Goal: Register for event/course

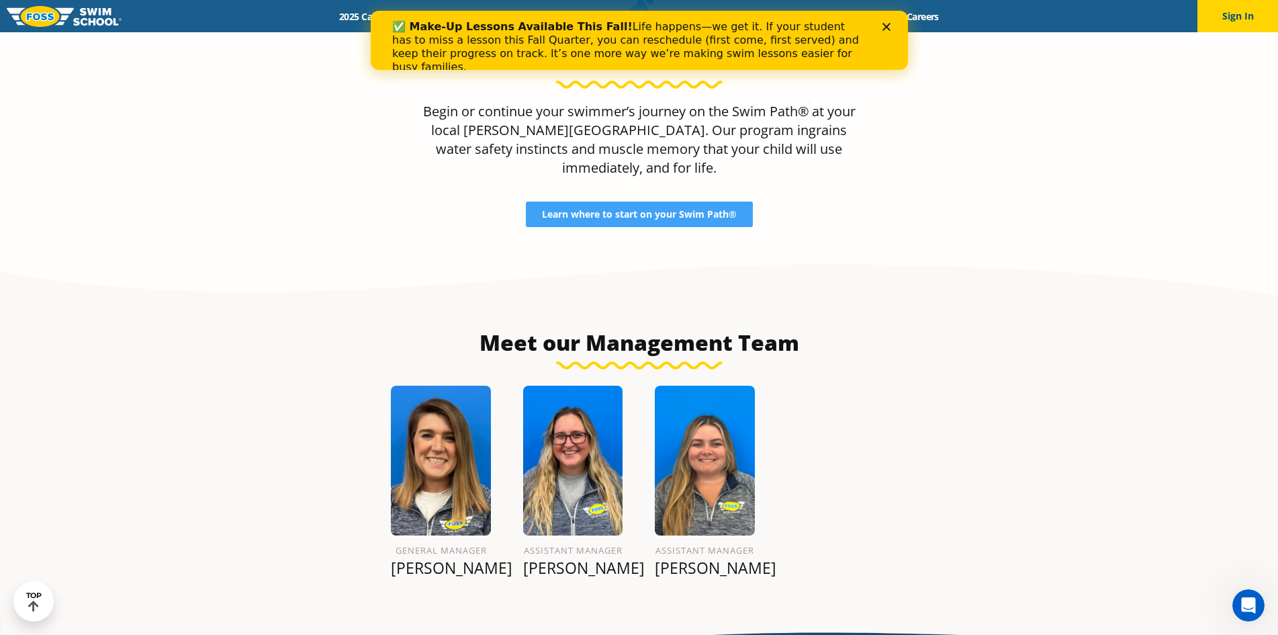
scroll to position [1429, 0]
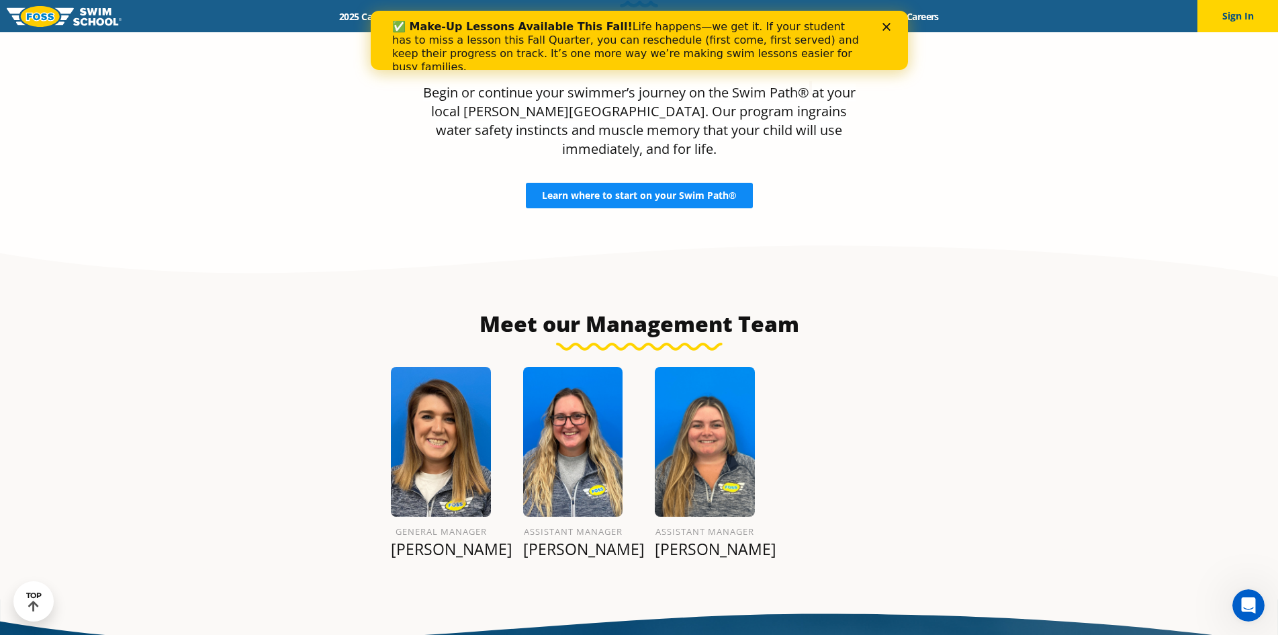
click at [692, 184] on link "Learn where to start on your Swim Path®" at bounding box center [639, 196] width 227 height 26
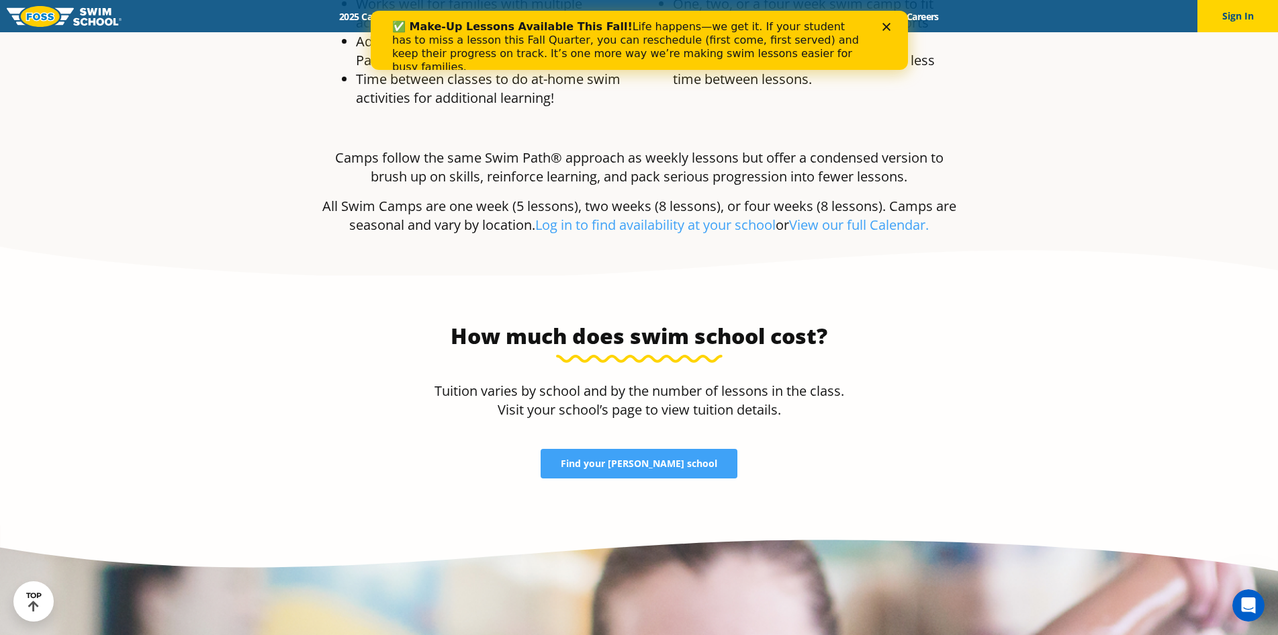
scroll to position [2754, 0]
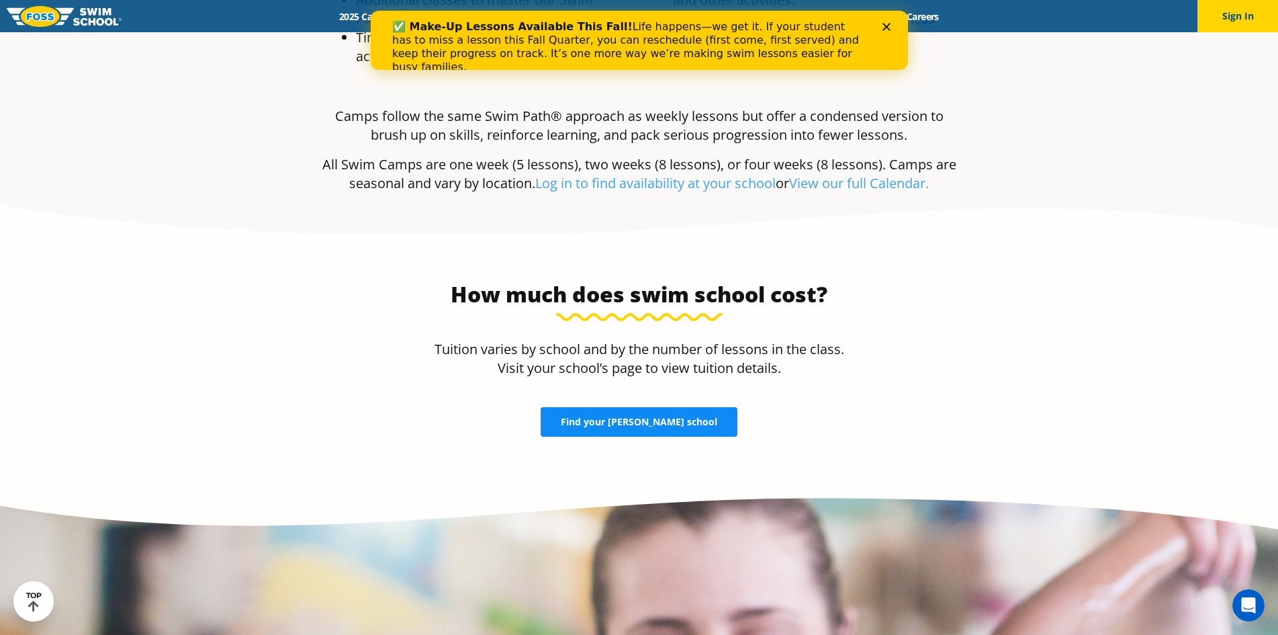
click at [675, 417] on span "Find your [PERSON_NAME] school" at bounding box center [639, 421] width 156 height 9
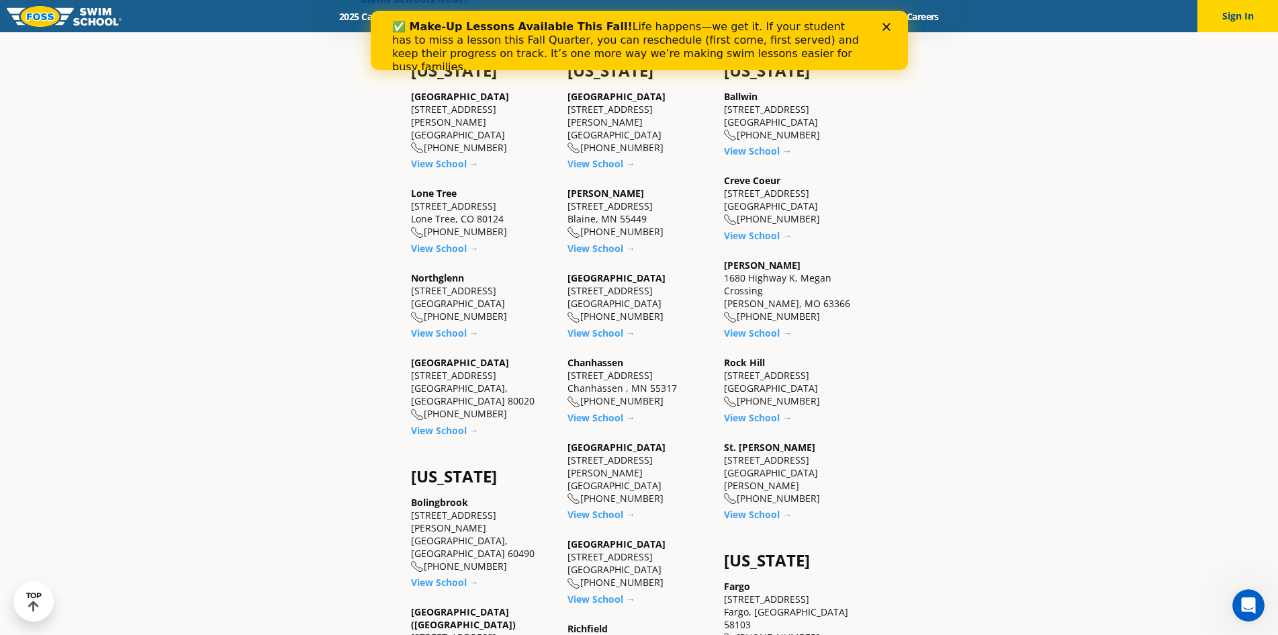
scroll to position [537, 0]
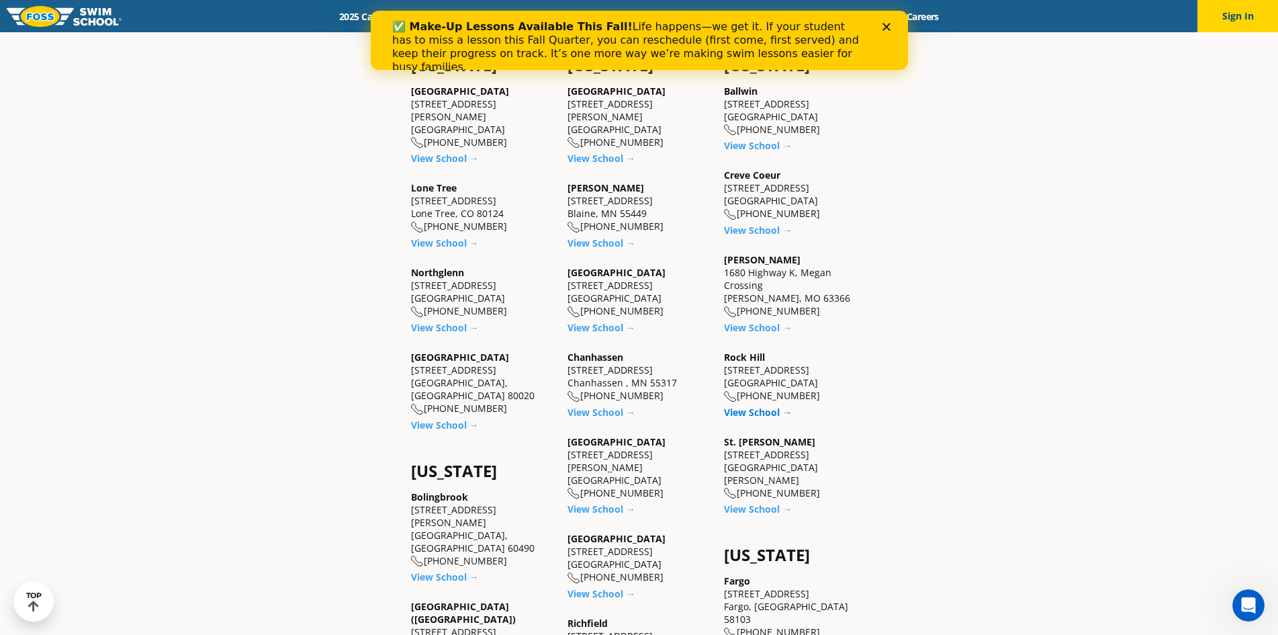
click at [754, 413] on link "View School →" at bounding box center [758, 412] width 68 height 13
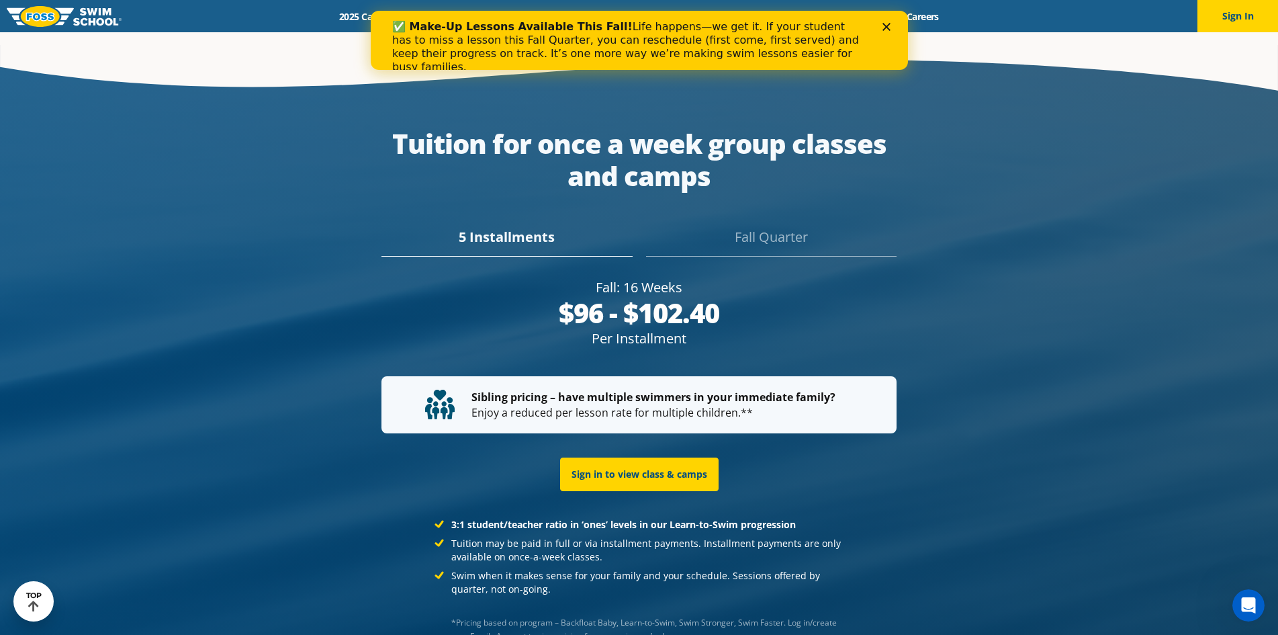
scroll to position [2582, 0]
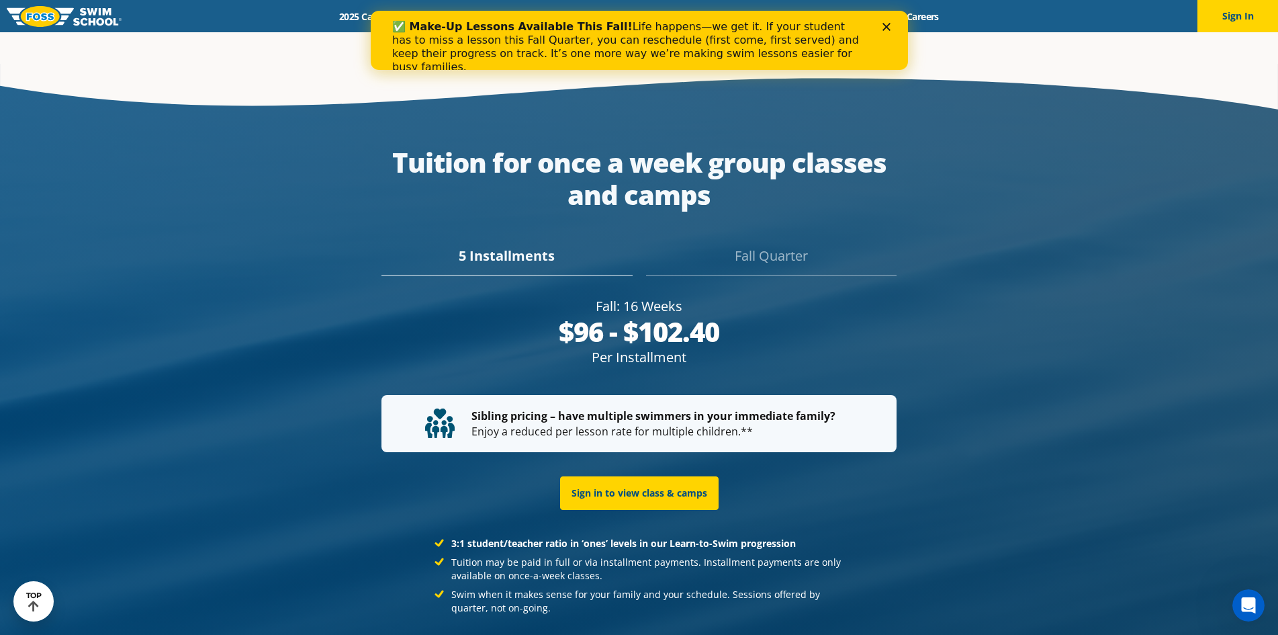
click at [741, 246] on div "Fall Quarter" at bounding box center [771, 261] width 251 height 30
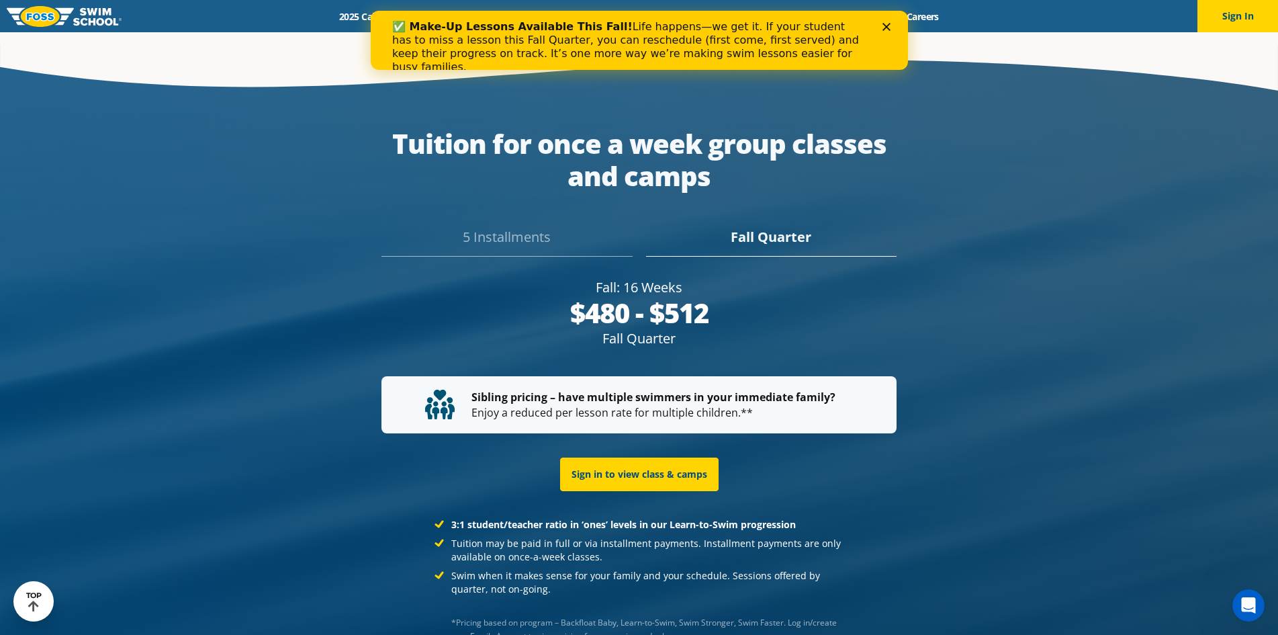
click at [545, 227] on div "5 Installments" at bounding box center [506, 242] width 251 height 30
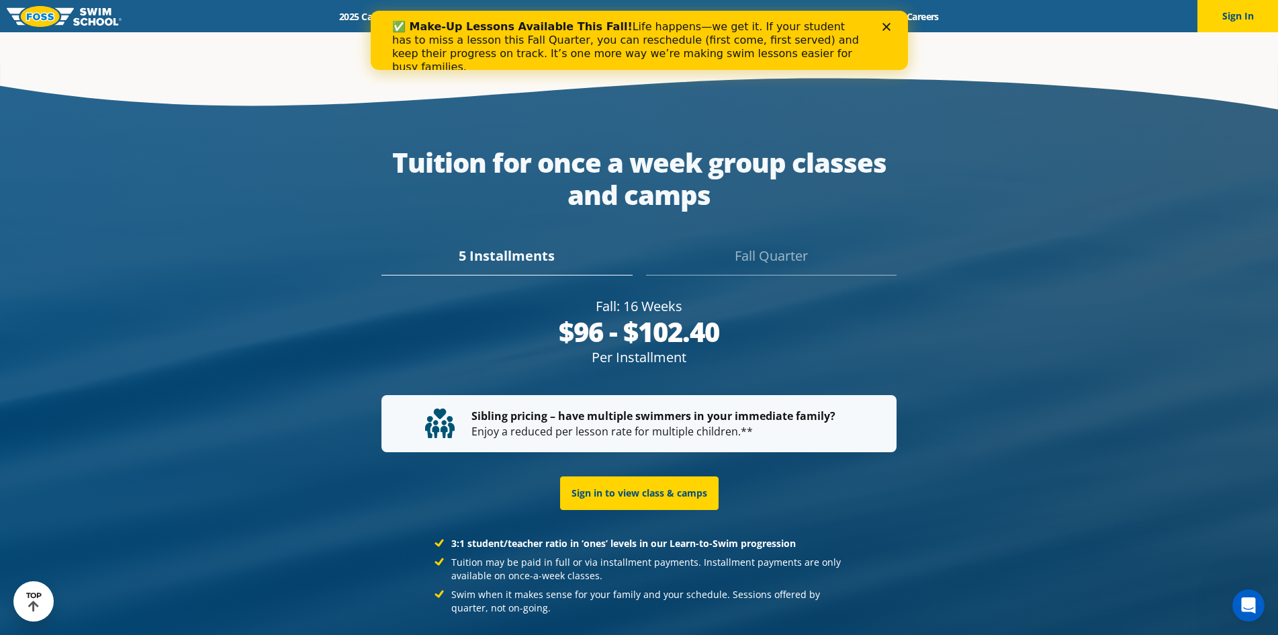
click at [766, 246] on div "Fall Quarter" at bounding box center [771, 261] width 251 height 30
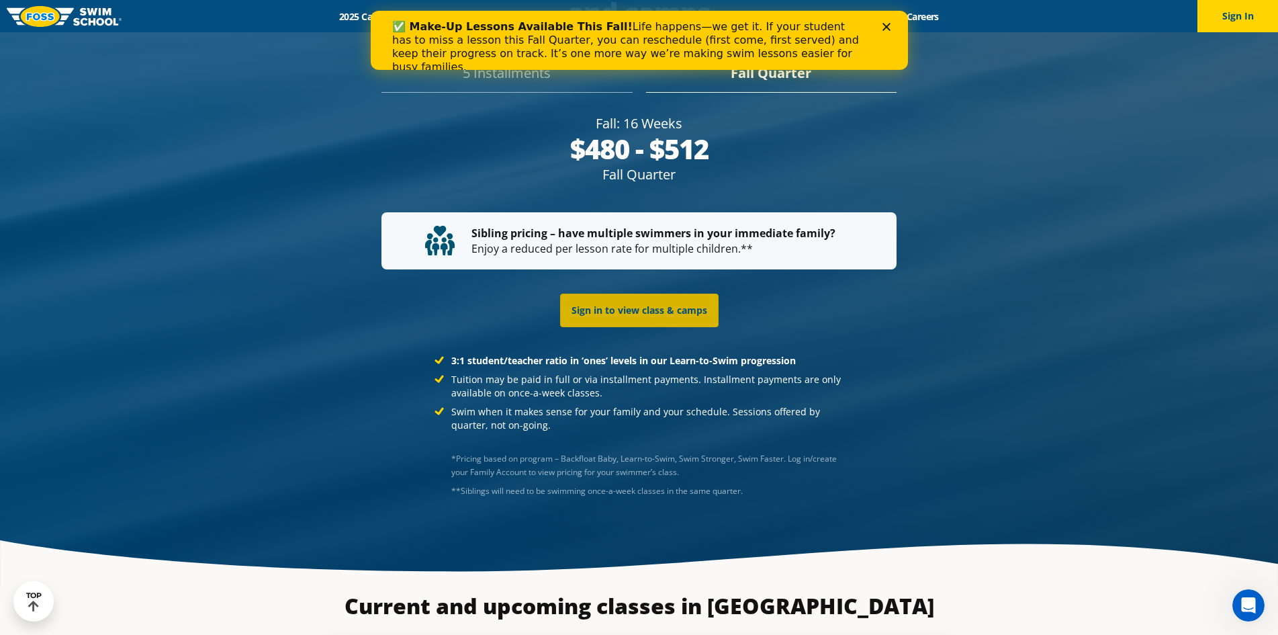
scroll to position [2821, 0]
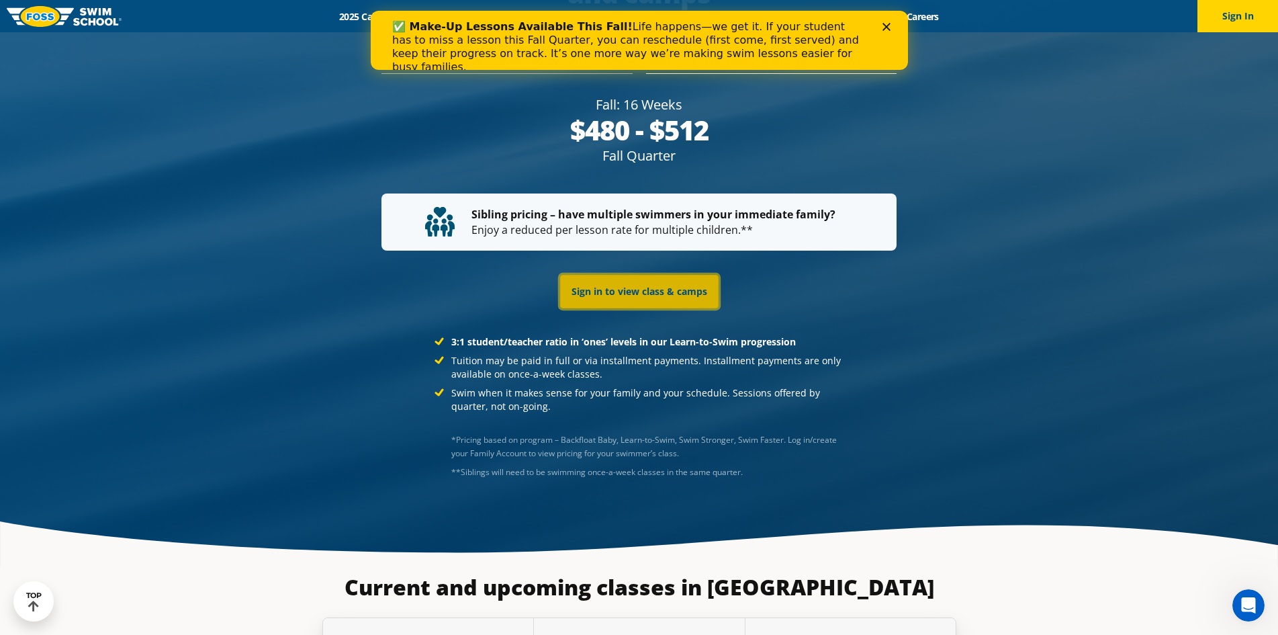
click at [649, 275] on link "Sign in to view class & camps" at bounding box center [639, 292] width 158 height 34
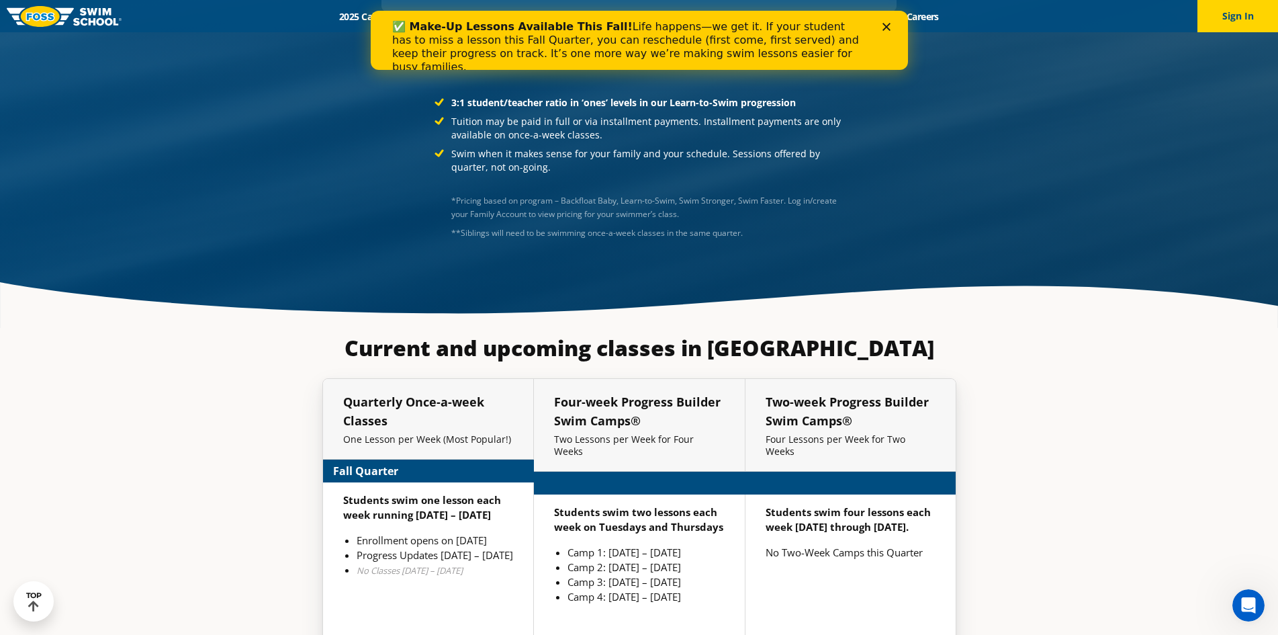
scroll to position [3003, 0]
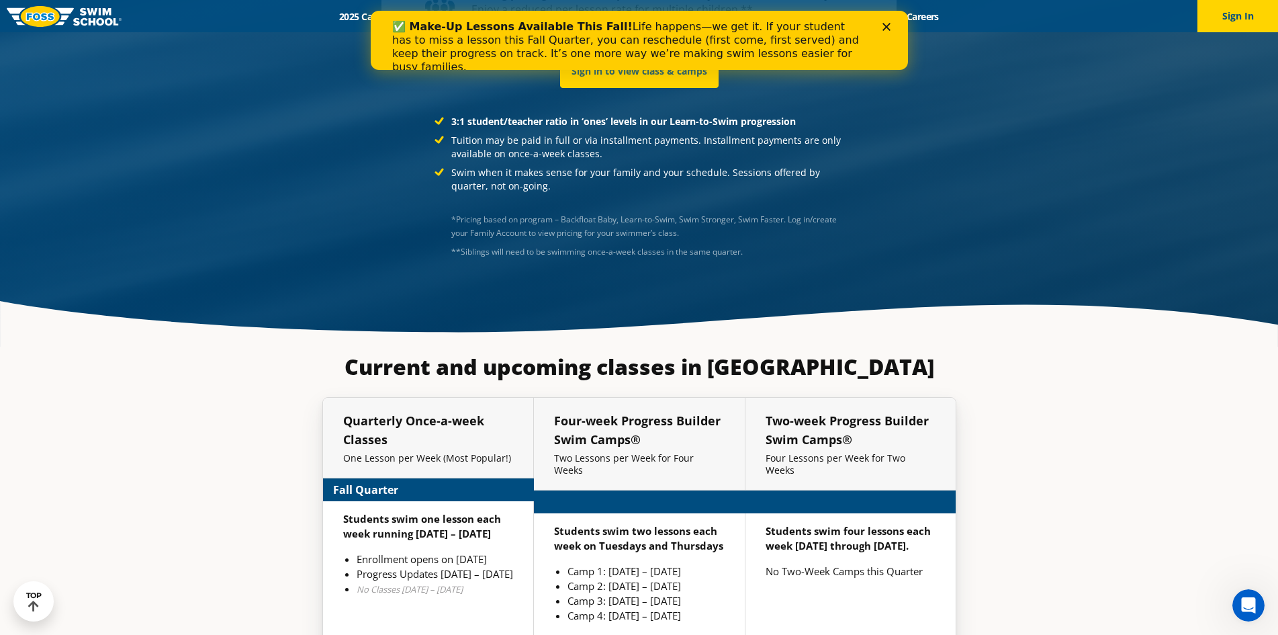
click at [889, 28] on icon "Close" at bounding box center [886, 27] width 8 height 8
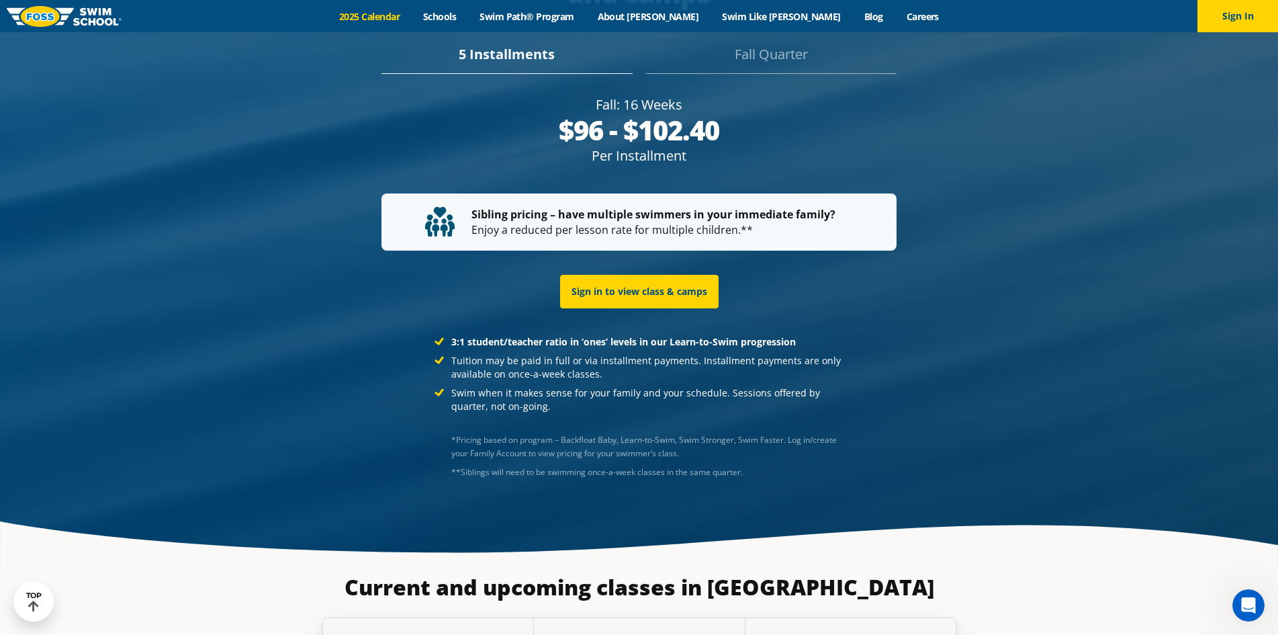
scroll to position [2802, 0]
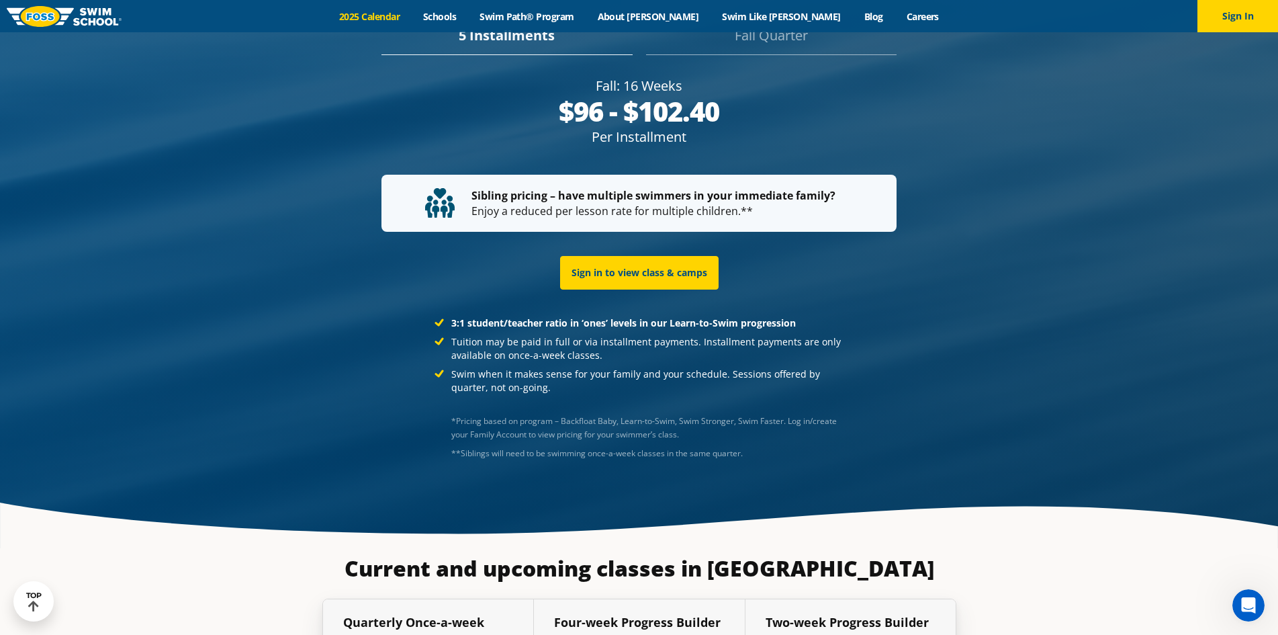
click at [410, 20] on link "2025 Calendar" at bounding box center [370, 16] width 84 height 13
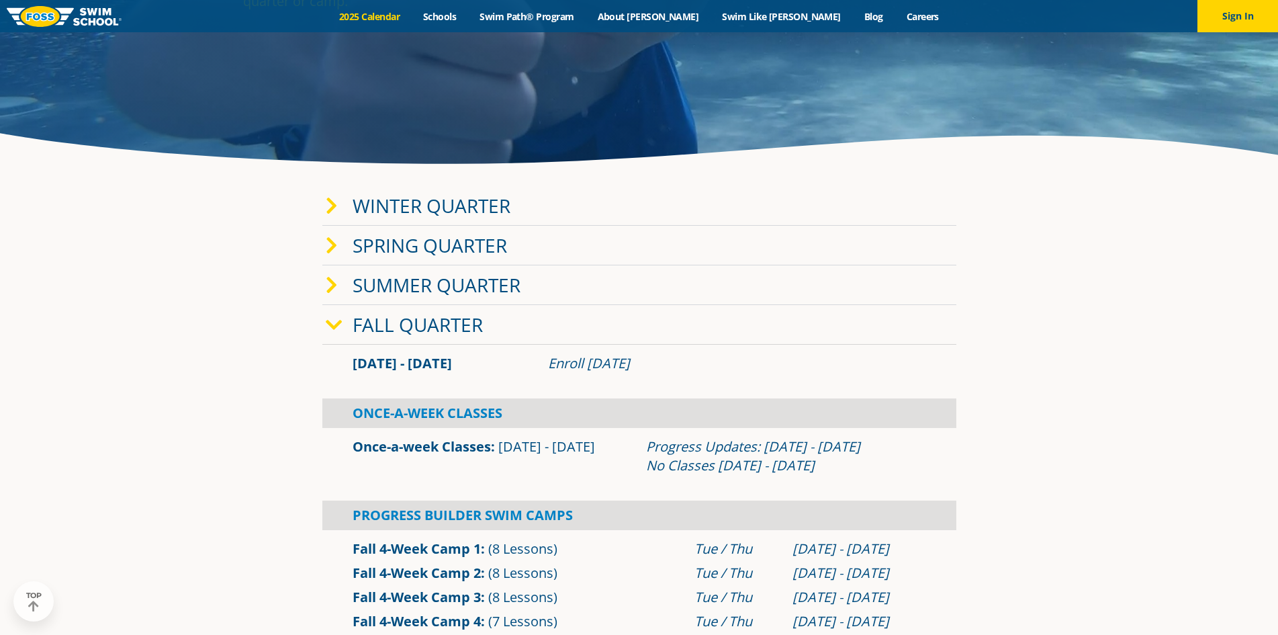
scroll to position [269, 0]
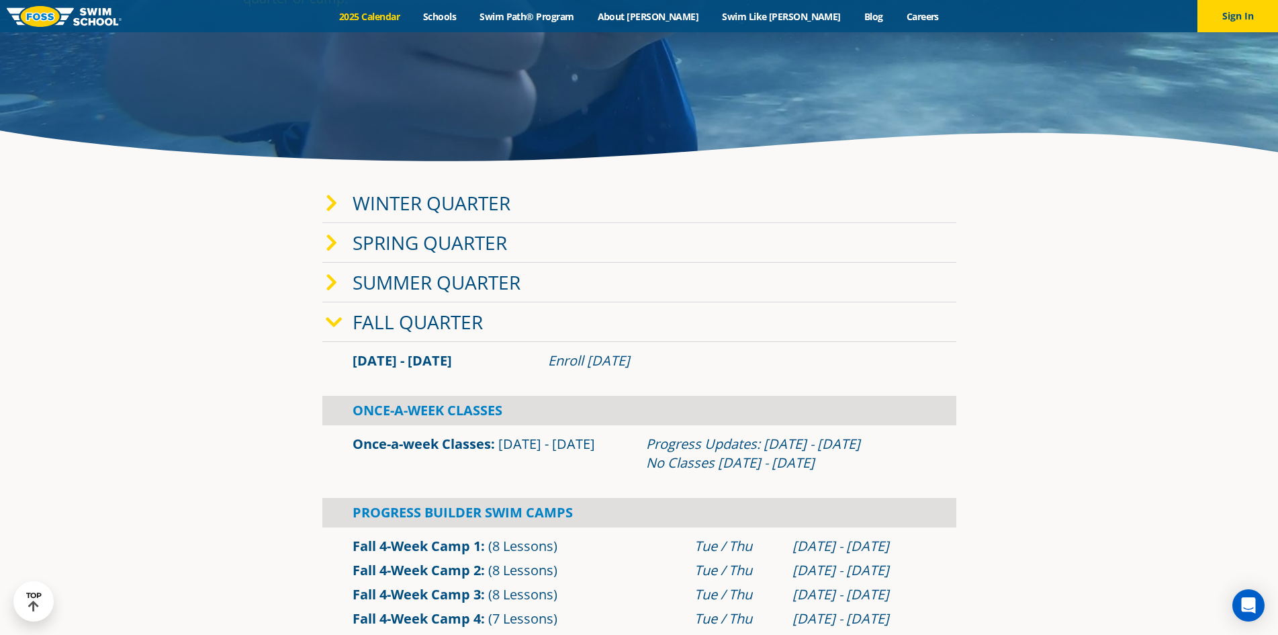
click at [385, 203] on link "Winter Quarter" at bounding box center [432, 203] width 158 height 26
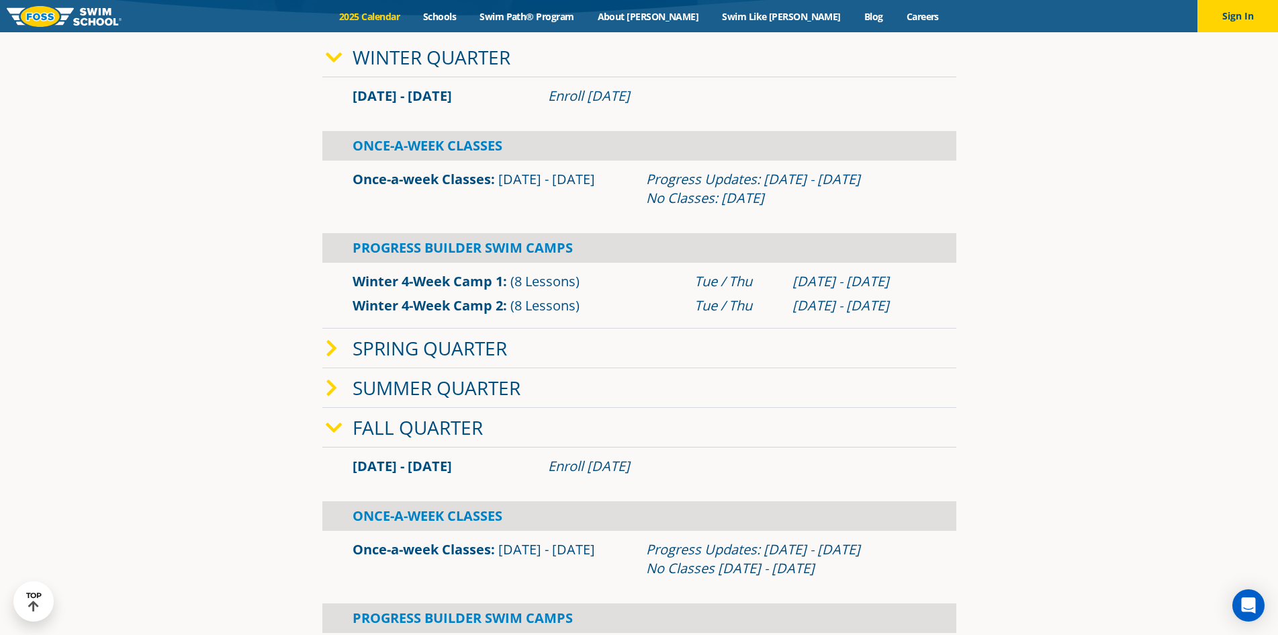
scroll to position [537, 0]
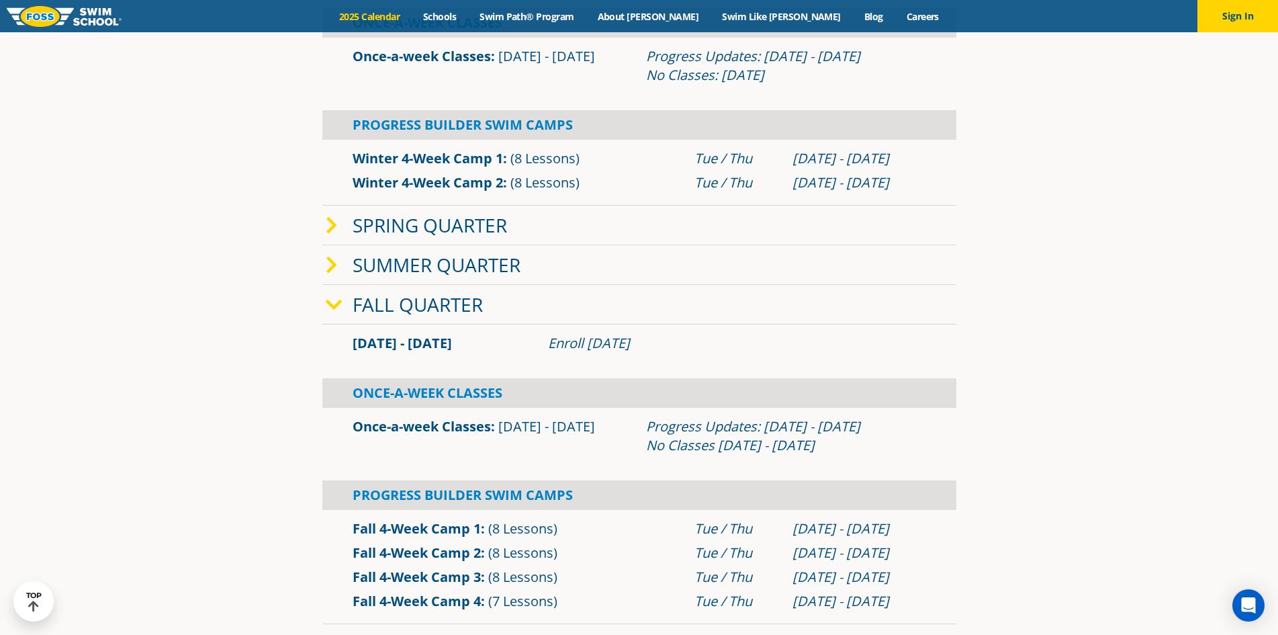
click at [338, 310] on icon at bounding box center [334, 305] width 17 height 19
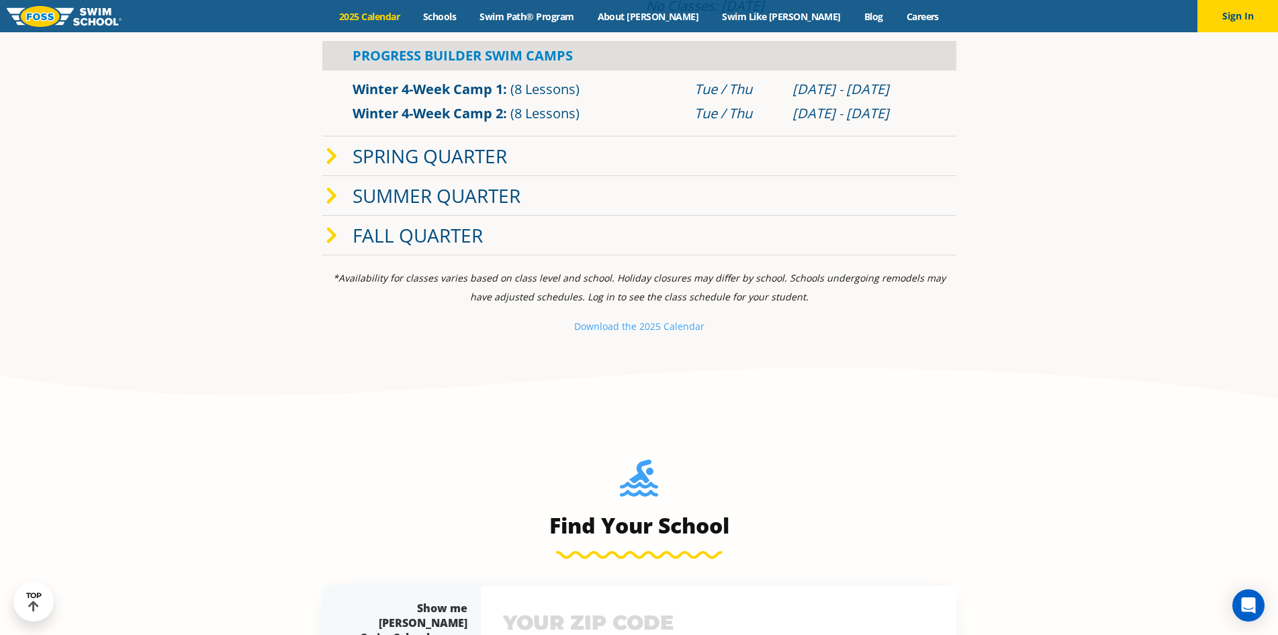
scroll to position [604, 0]
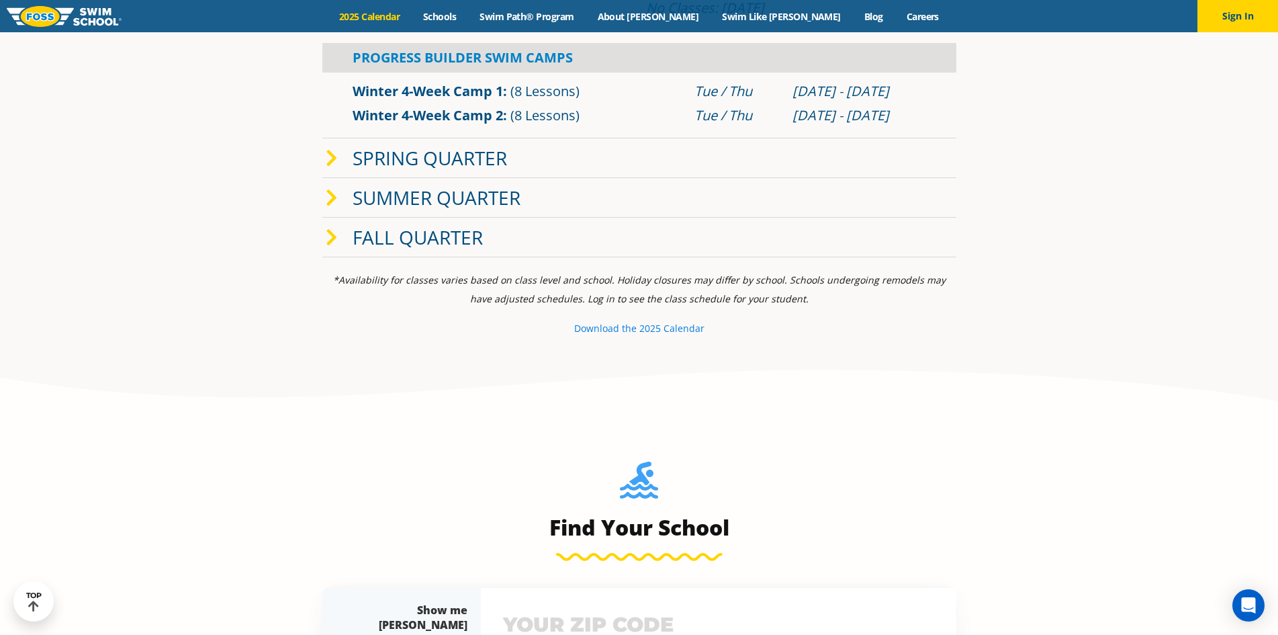
click at [612, 322] on small "Download th" at bounding box center [602, 328] width 57 height 13
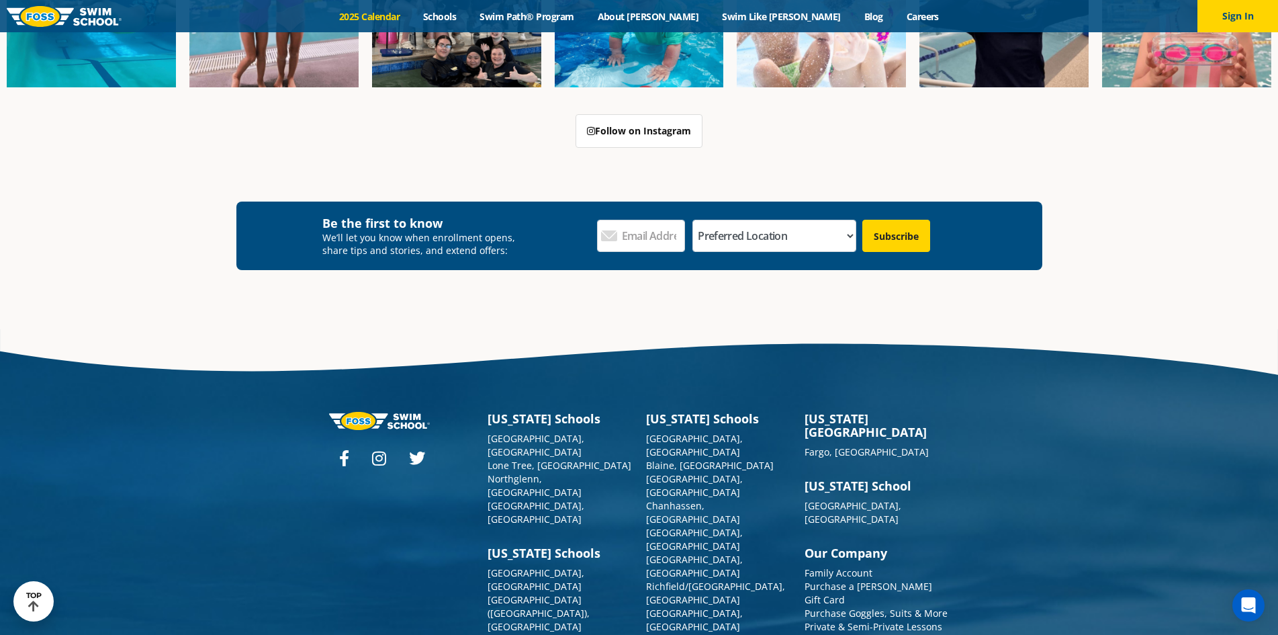
scroll to position [2786, 0]
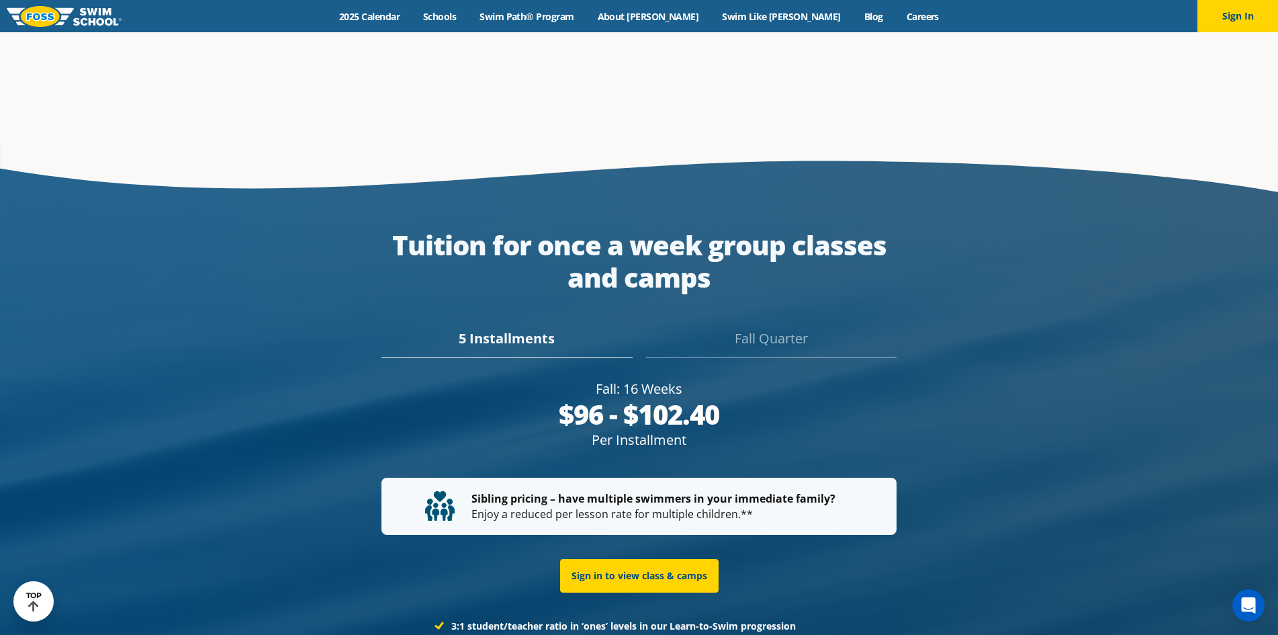
scroll to position [2518, 0]
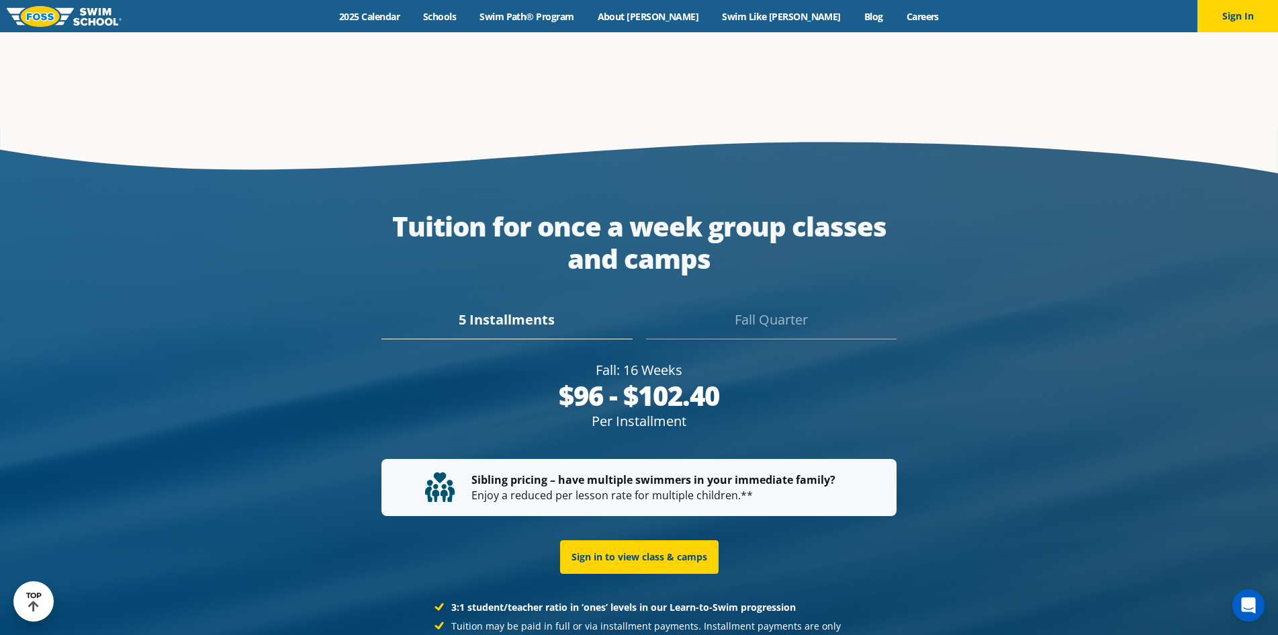
click at [794, 310] on div "Fall Quarter" at bounding box center [771, 325] width 251 height 30
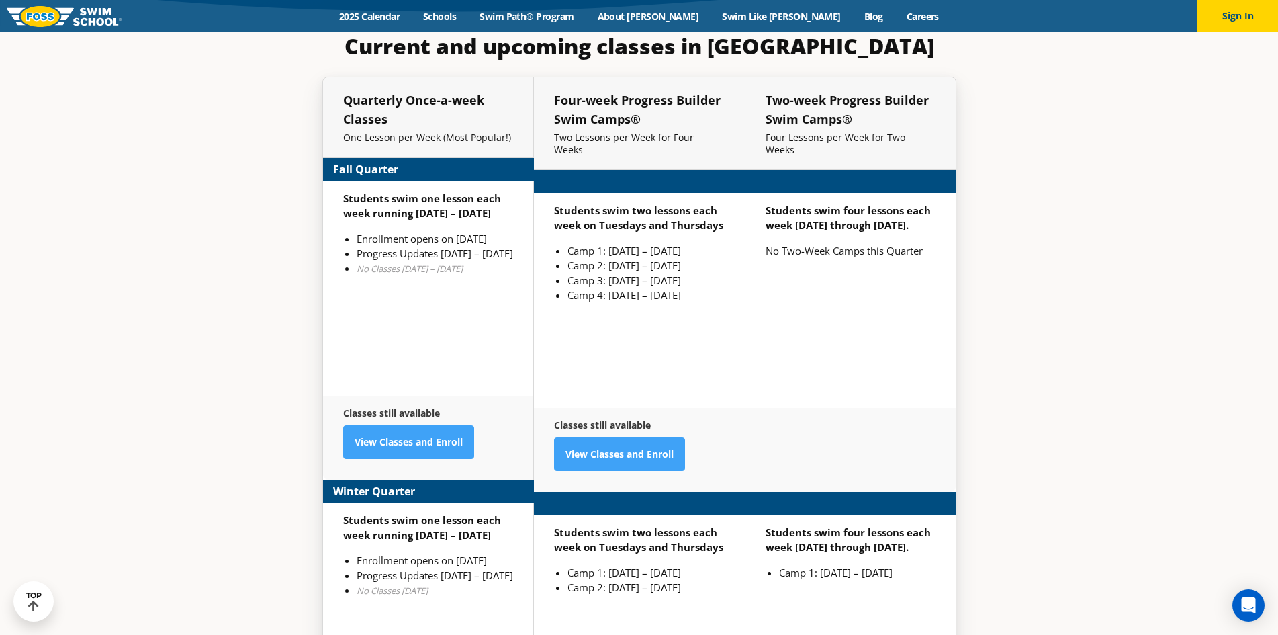
scroll to position [3305, 0]
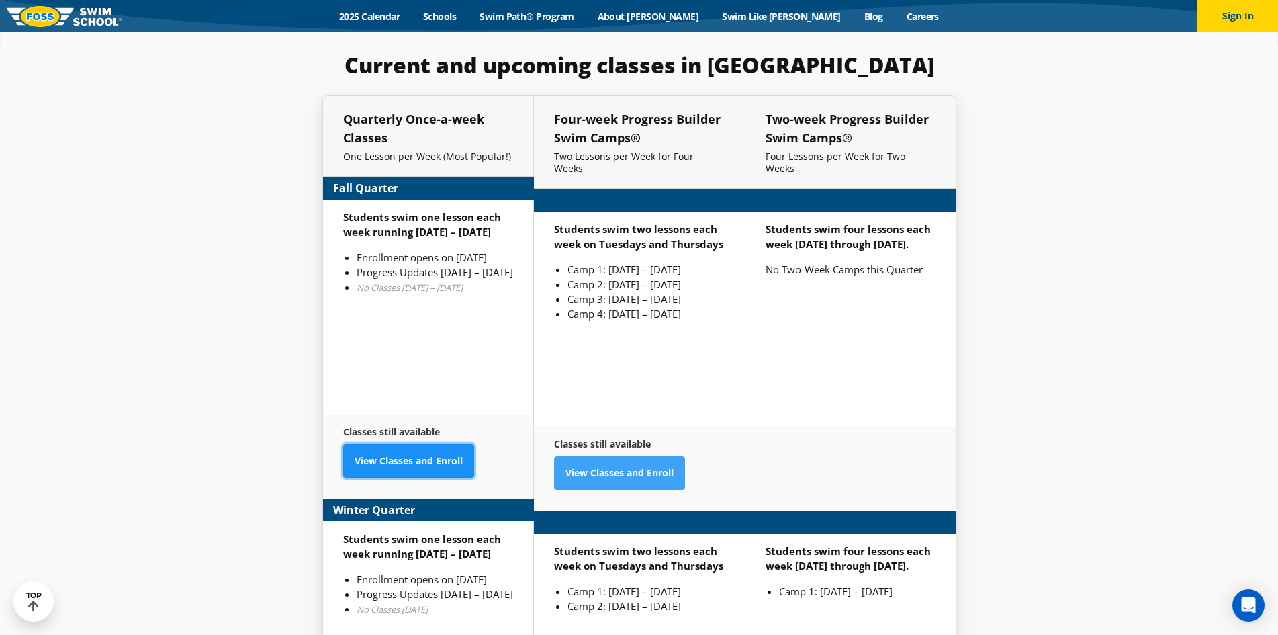
click at [428, 444] on link "View Classes and Enroll" at bounding box center [408, 461] width 131 height 34
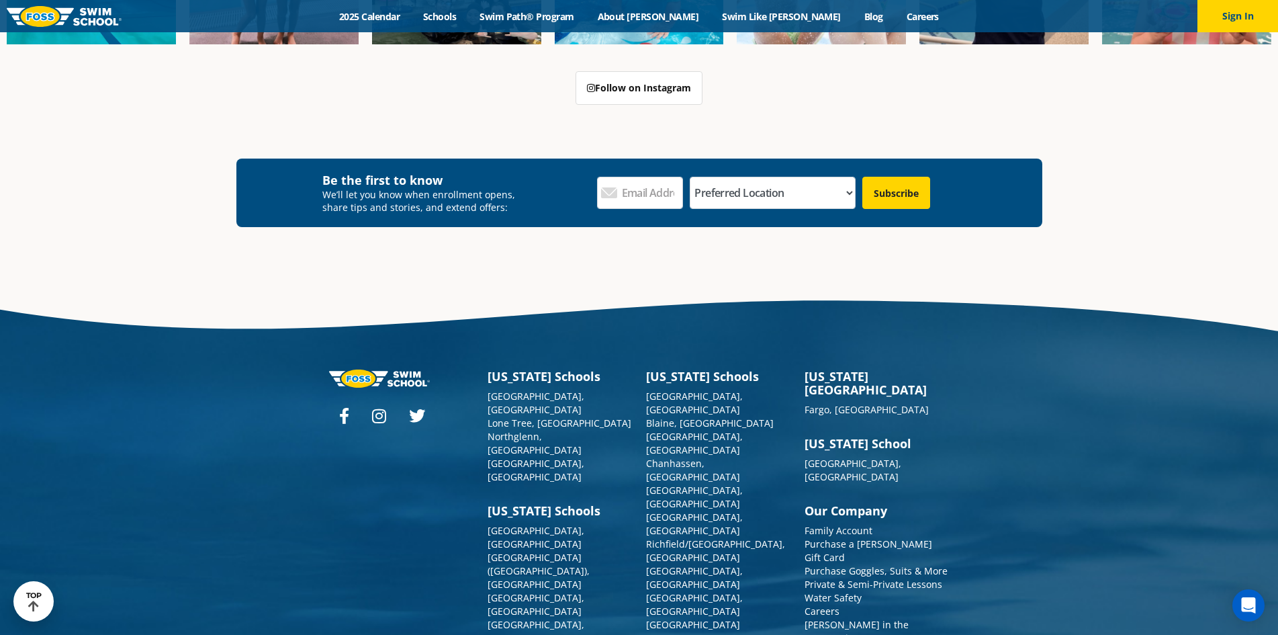
scroll to position [5022, 0]
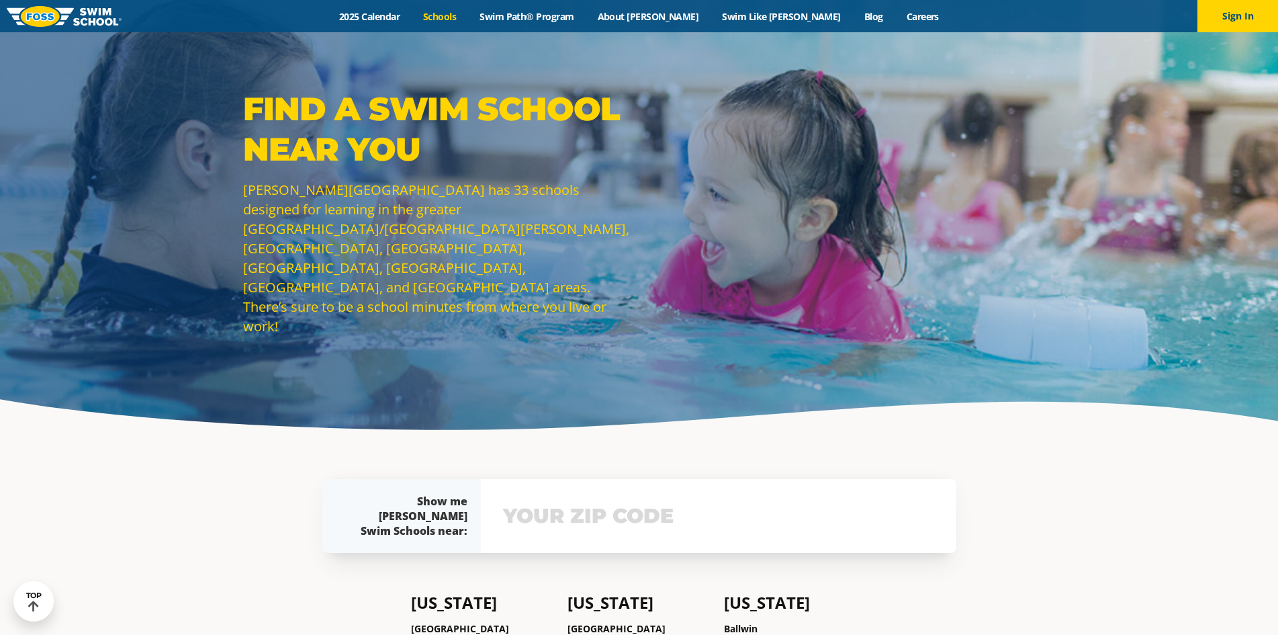
scroll to position [537, 0]
